Goal: Information Seeking & Learning: Find specific page/section

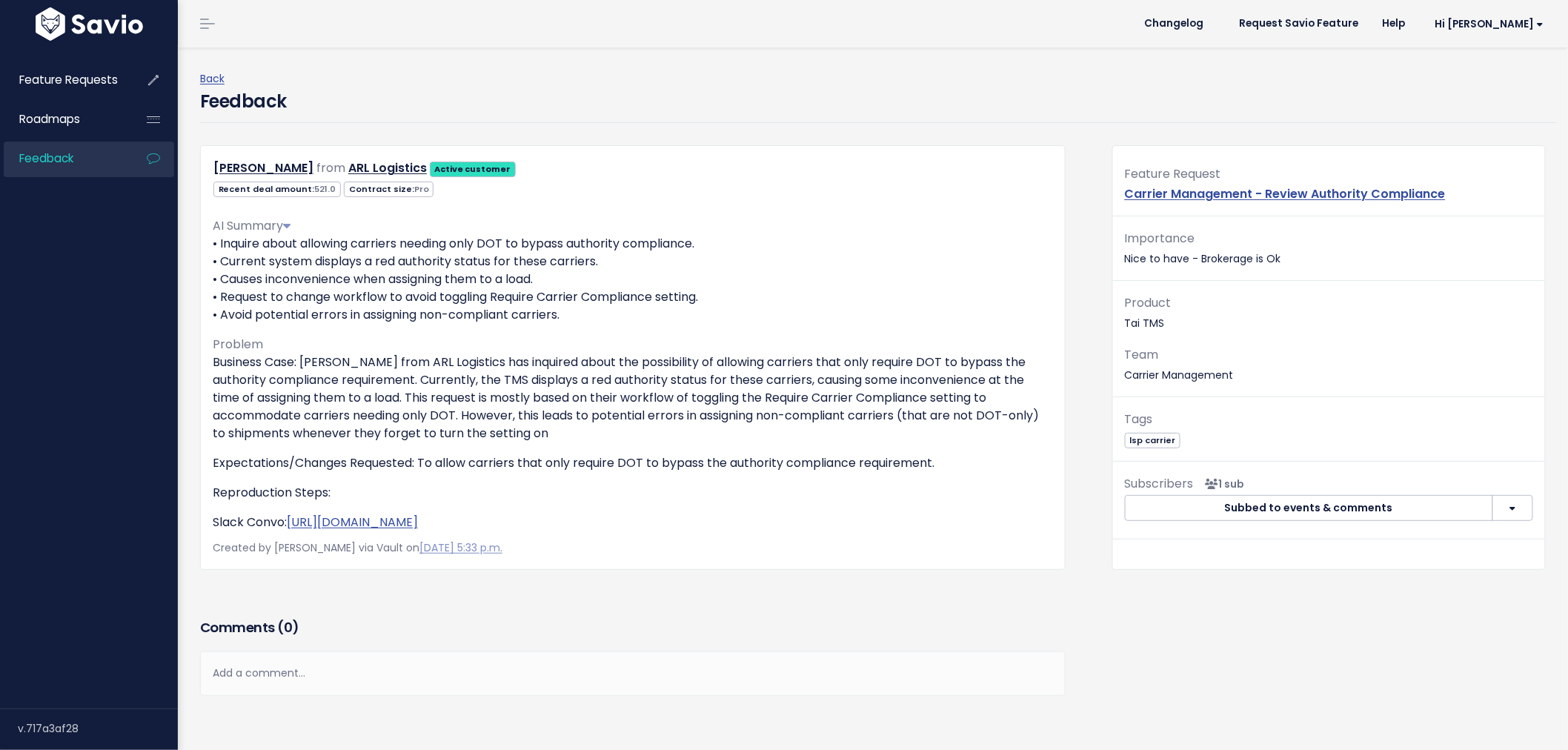
click at [45, 159] on span "Feedback" at bounding box center [46, 158] width 54 height 16
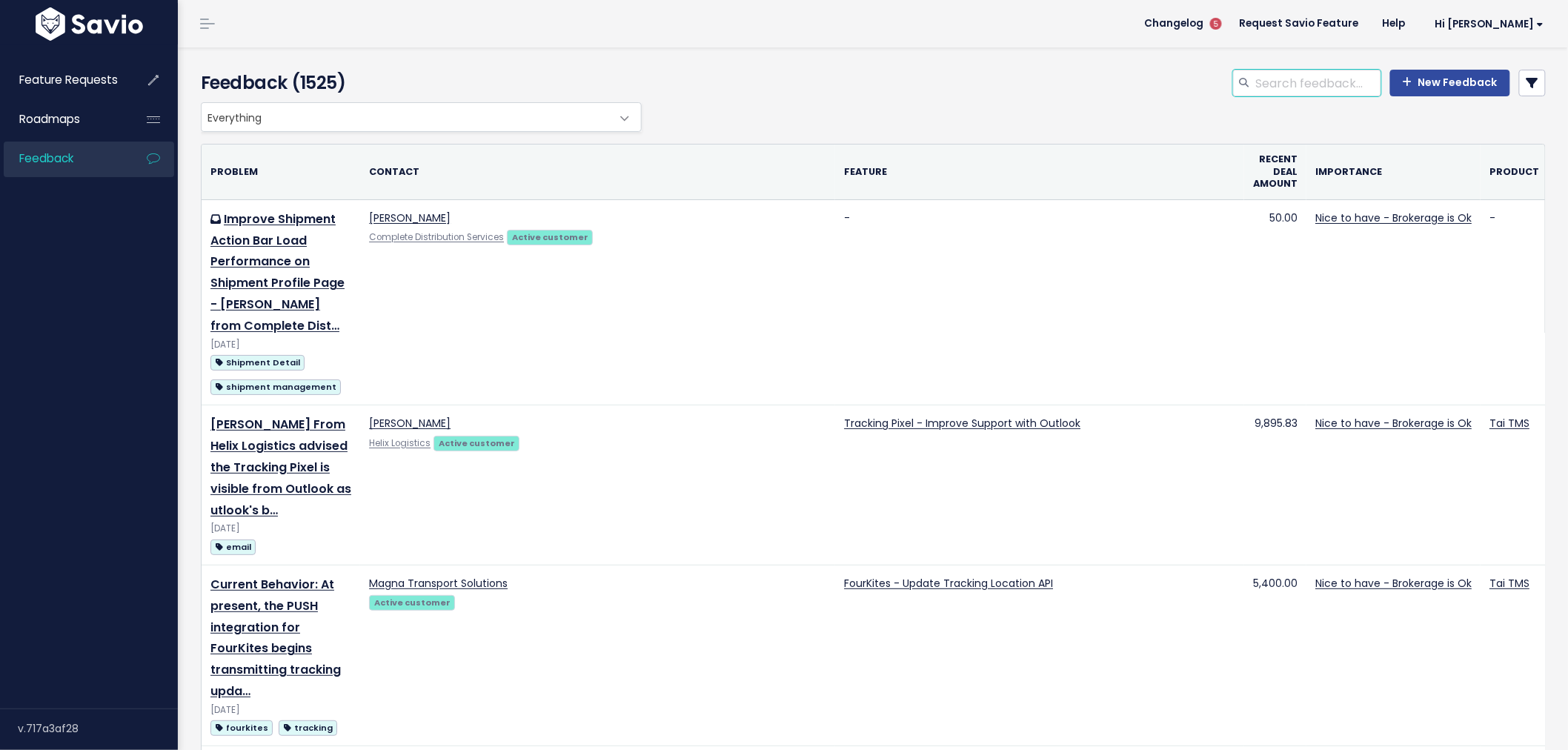
click at [1299, 82] on input "search" at bounding box center [1317, 83] width 127 height 27
type input "carrier rules marketplace"
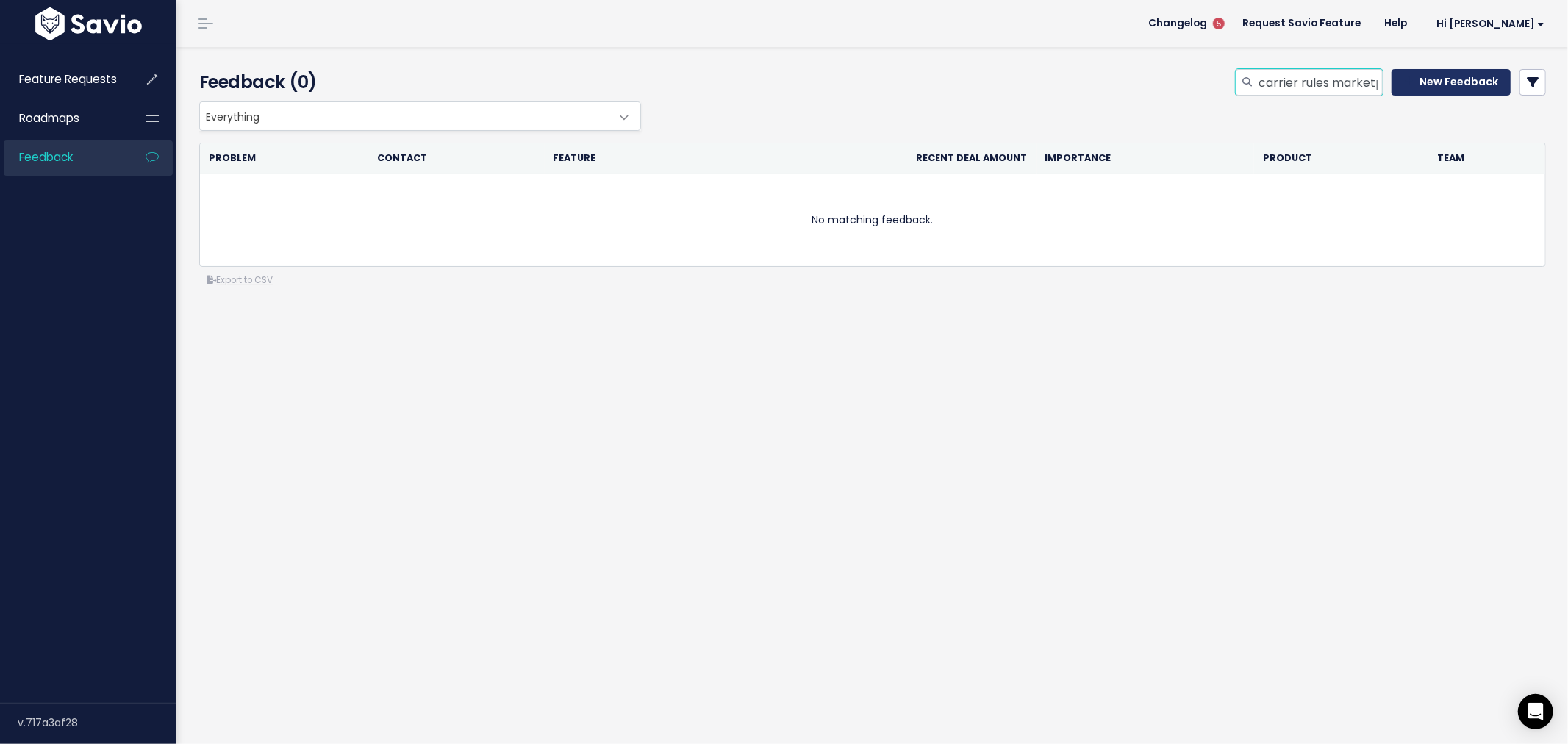
scroll to position [0, 29]
drag, startPoint x: 1325, startPoint y: 82, endPoint x: 1405, endPoint y: 82, distance: 80.0
click at [1405, 82] on div "carrier rules marketplace New Feedback" at bounding box center [1391, 82] width 310 height 27
type input "carrier ru"
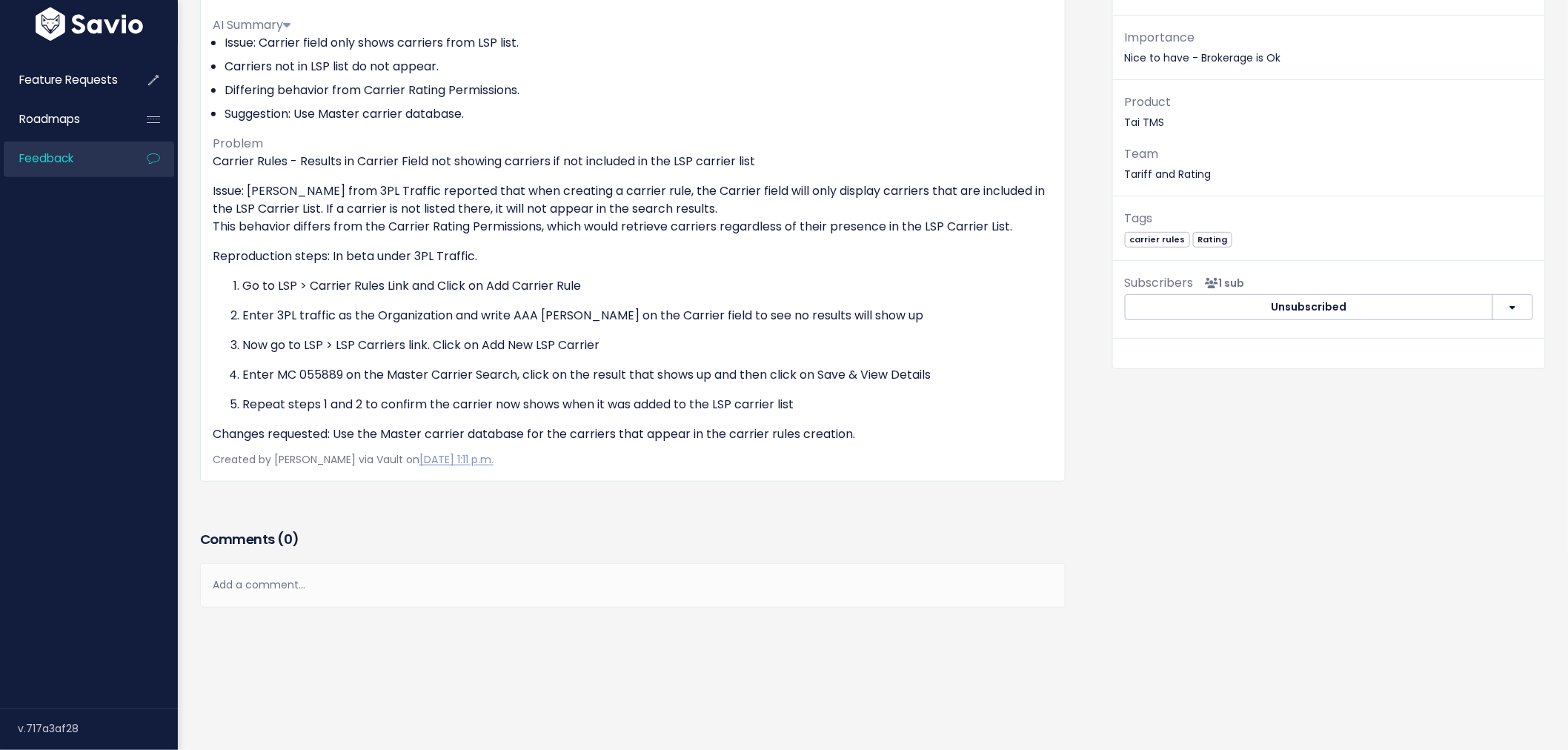
scroll to position [213, 0]
